Goal: Information Seeking & Learning: Learn about a topic

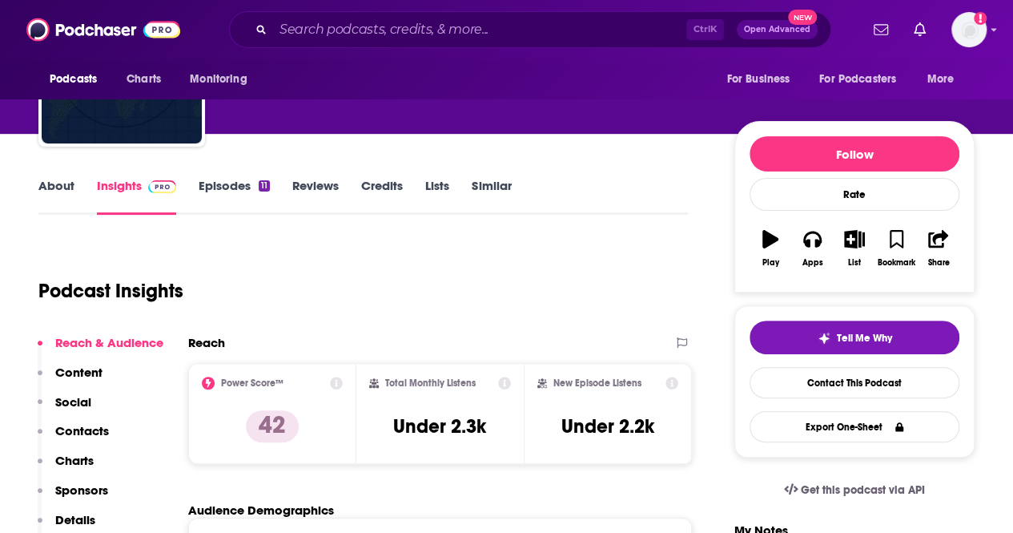
scroll to position [107, 0]
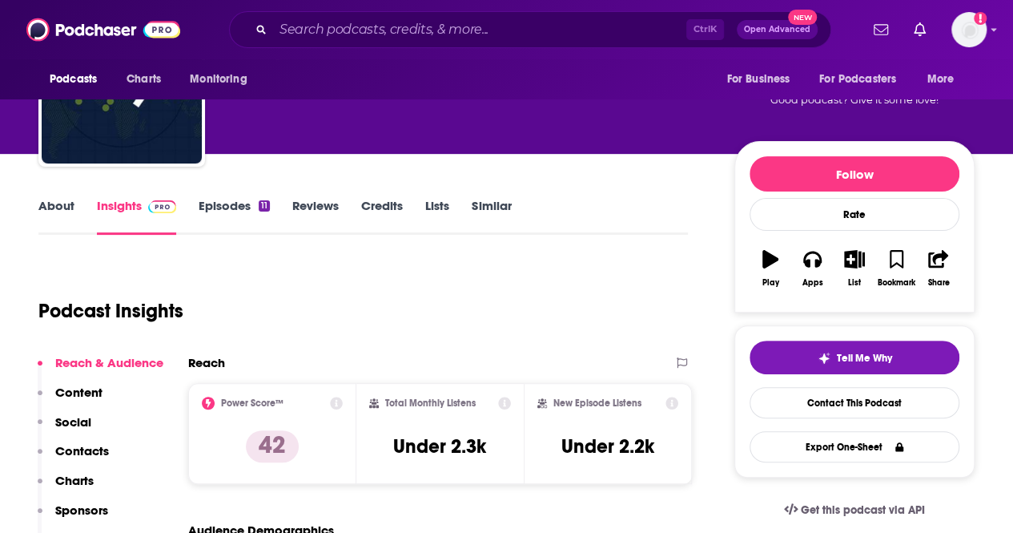
click at [232, 207] on link "Episodes 11" at bounding box center [234, 216] width 71 height 37
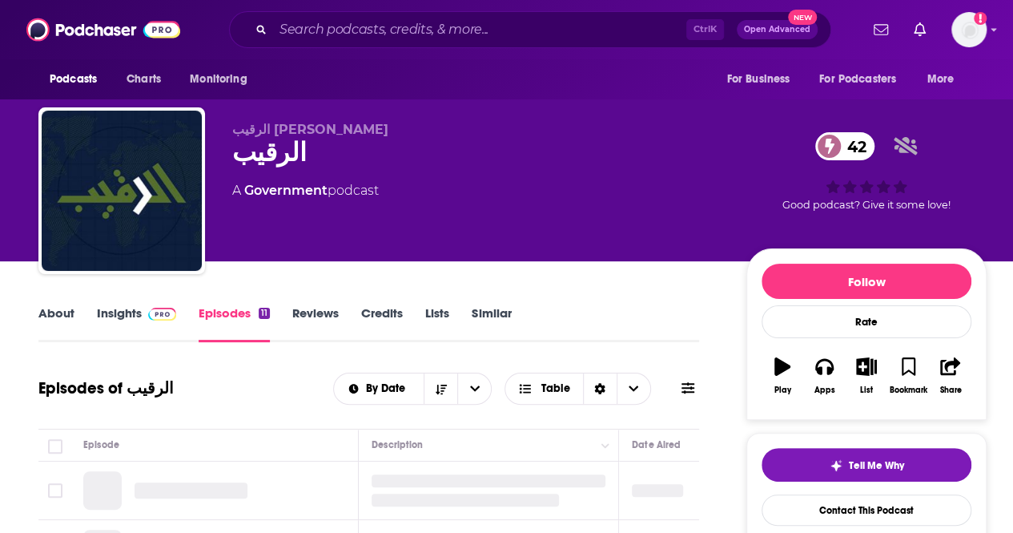
click at [113, 310] on link "Insights" at bounding box center [136, 323] width 79 height 37
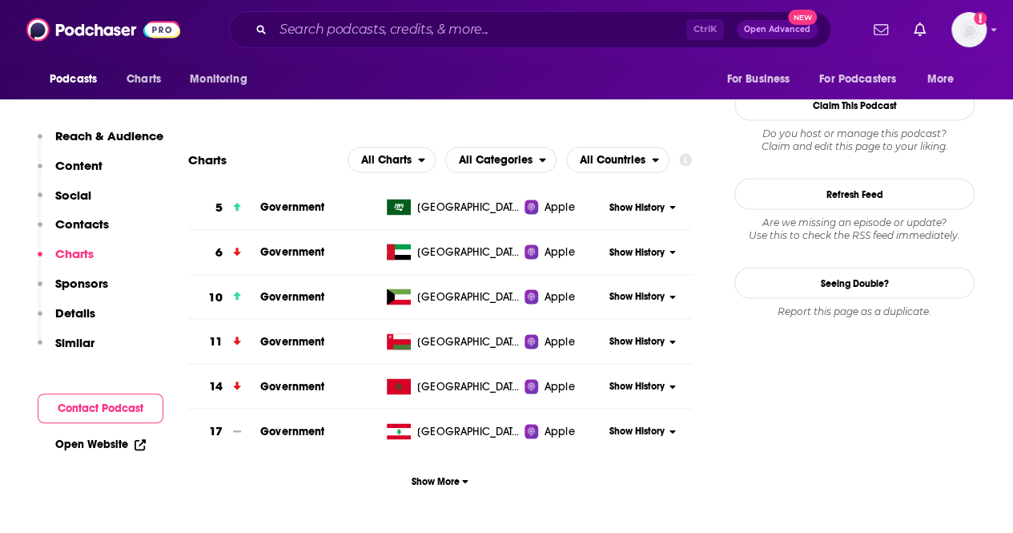
scroll to position [1419, 0]
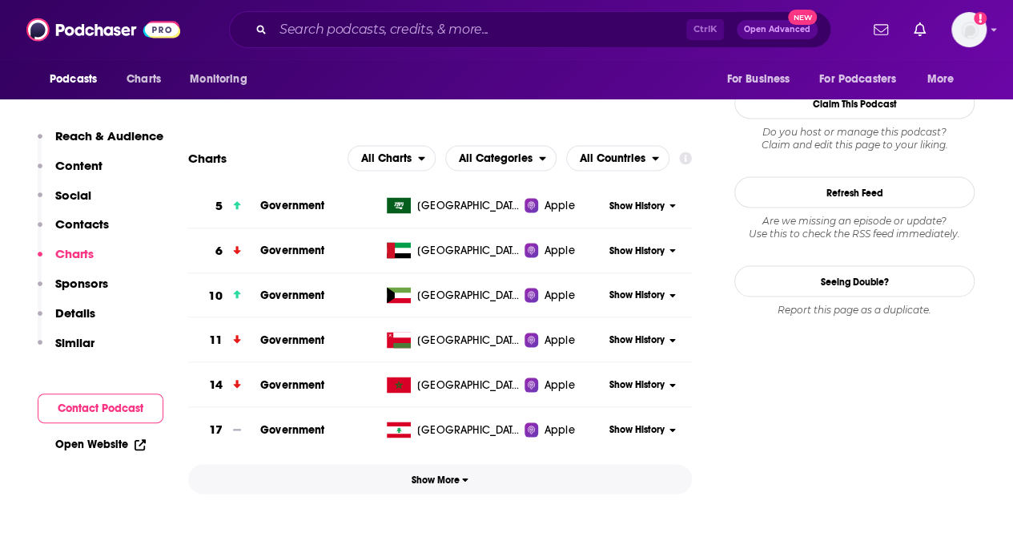
click at [447, 488] on button "Show More" at bounding box center [440, 479] width 504 height 30
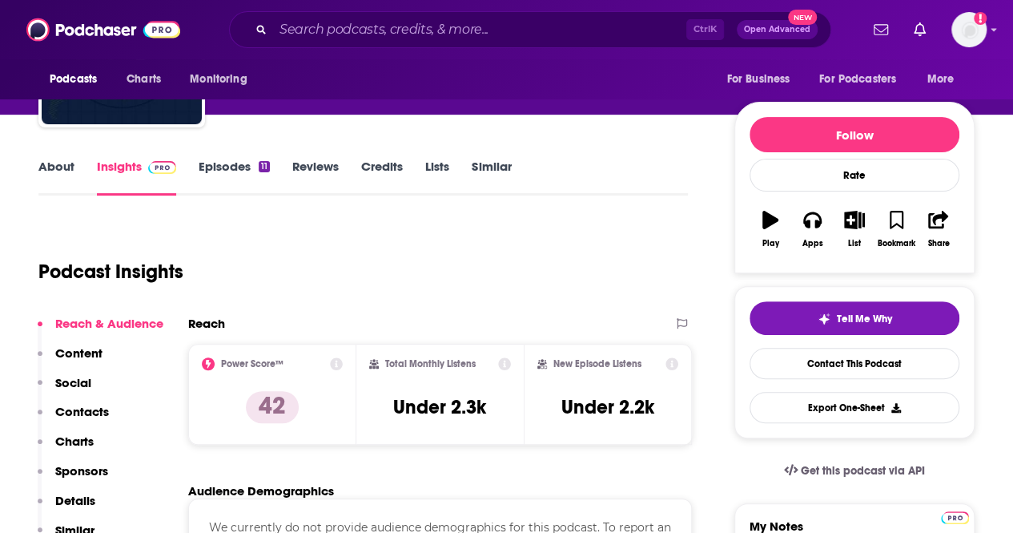
scroll to position [141, 0]
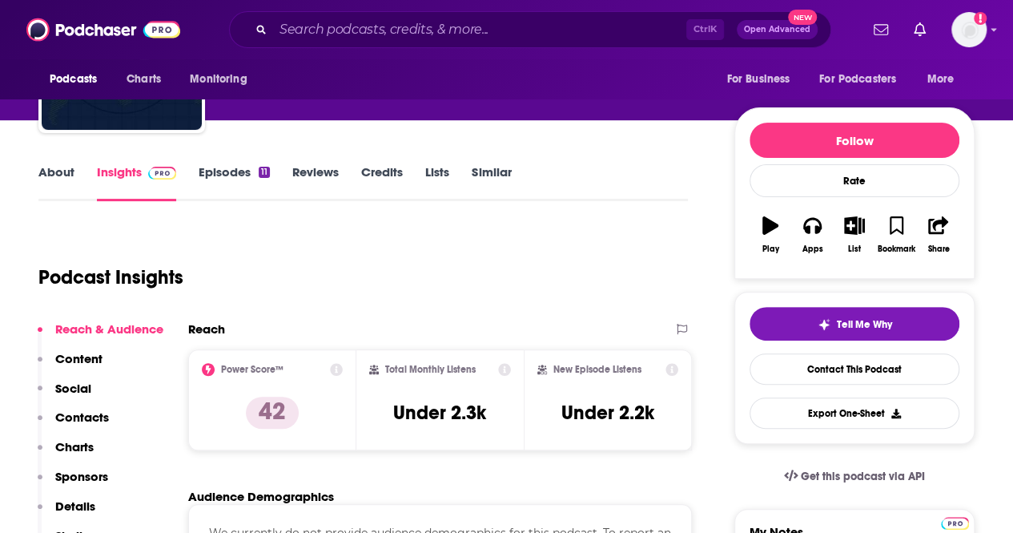
click at [233, 187] on link "Episodes 11" at bounding box center [234, 182] width 71 height 37
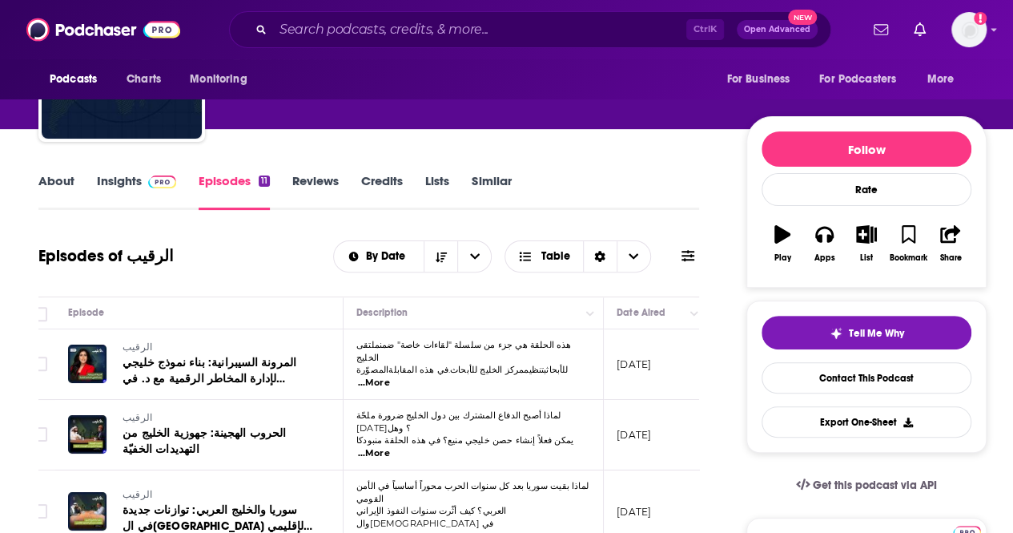
scroll to position [131, 0]
